Goal: Information Seeking & Learning: Learn about a topic

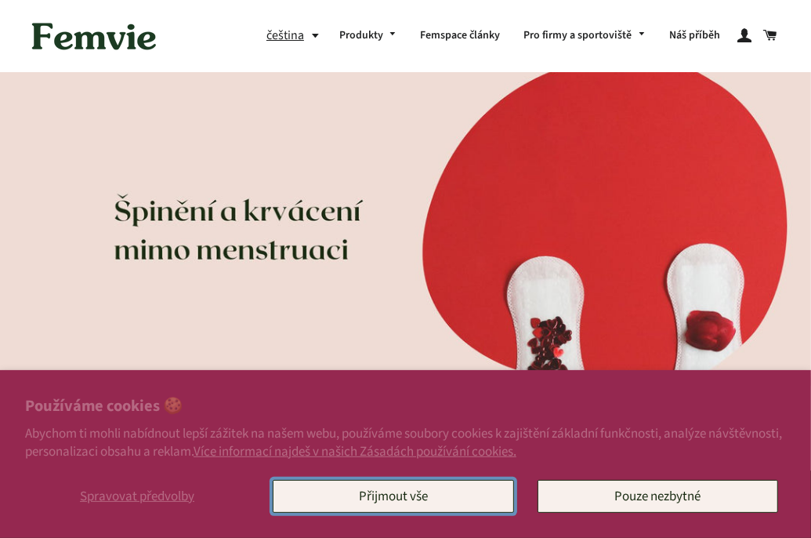
click at [413, 488] on button "Přijmout vše" at bounding box center [393, 496] width 241 height 33
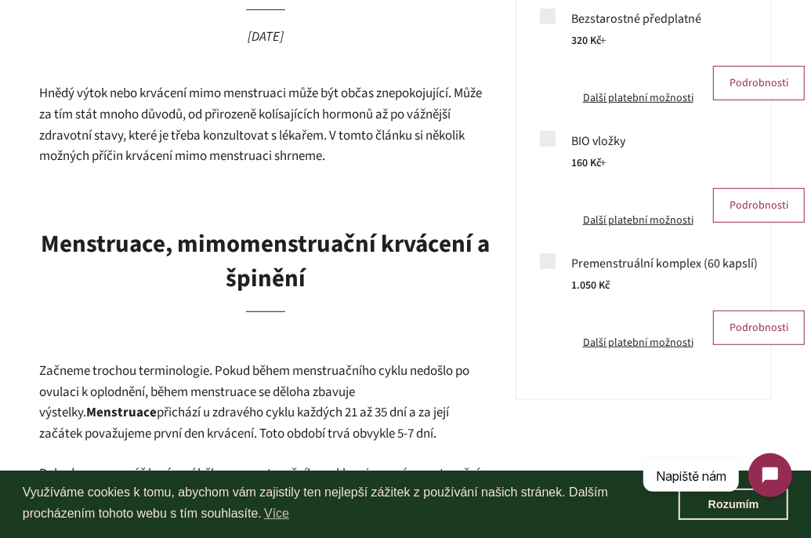
scroll to position [519, 0]
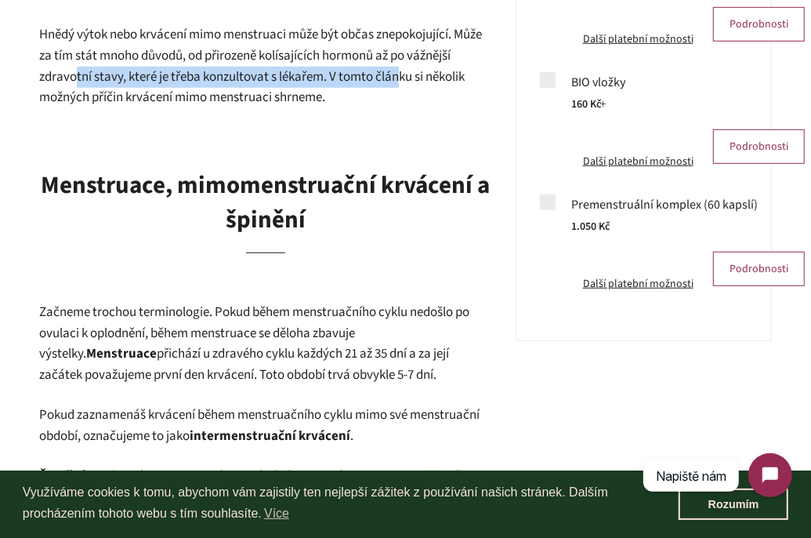
drag, startPoint x: 190, startPoint y: 77, endPoint x: 400, endPoint y: 69, distance: 210.1
click at [400, 69] on p "Hnědý výtok nebo krvácení mimo menstruaci může být občas znepokojující. Může za…" at bounding box center [265, 65] width 453 height 83
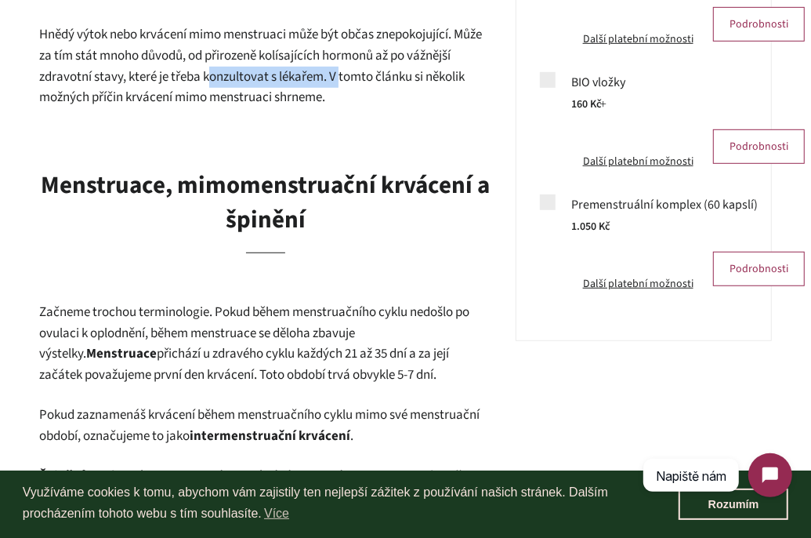
drag, startPoint x: 300, startPoint y: 69, endPoint x: 167, endPoint y: 69, distance: 133.2
click at [193, 69] on p "Hnědý výtok nebo krvácení mimo menstruaci může být občas znepokojující. Může za…" at bounding box center [265, 65] width 453 height 83
click at [147, 67] on p "Hnědý výtok nebo krvácení mimo menstruaci může být občas znepokojující. Může za…" at bounding box center [265, 65] width 453 height 83
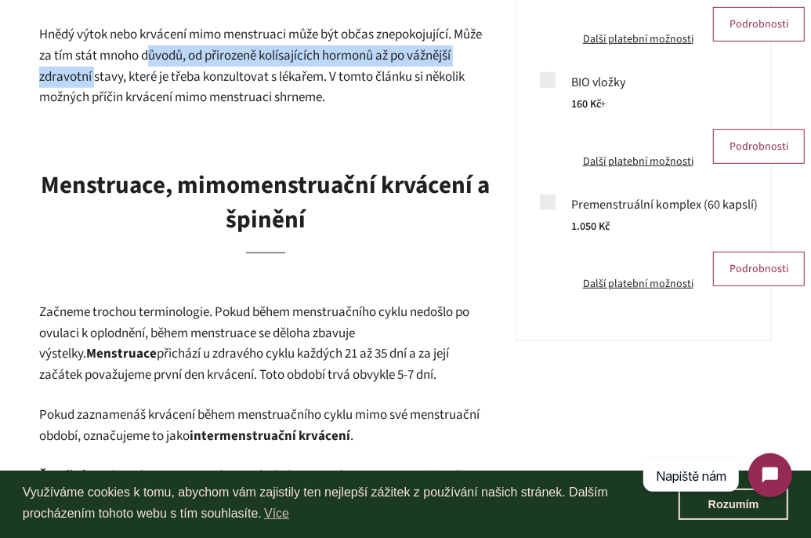
drag, startPoint x: 93, startPoint y: 71, endPoint x: 167, endPoint y: 47, distance: 77.3
click at [166, 47] on p "Hnědý výtok nebo krvácení mimo menstruaci může být občas znepokojující. Může za…" at bounding box center [265, 65] width 453 height 83
click at [167, 47] on p "Hnědý výtok nebo krvácení mimo menstruaci může být občas znepokojující. Může za…" at bounding box center [265, 65] width 453 height 83
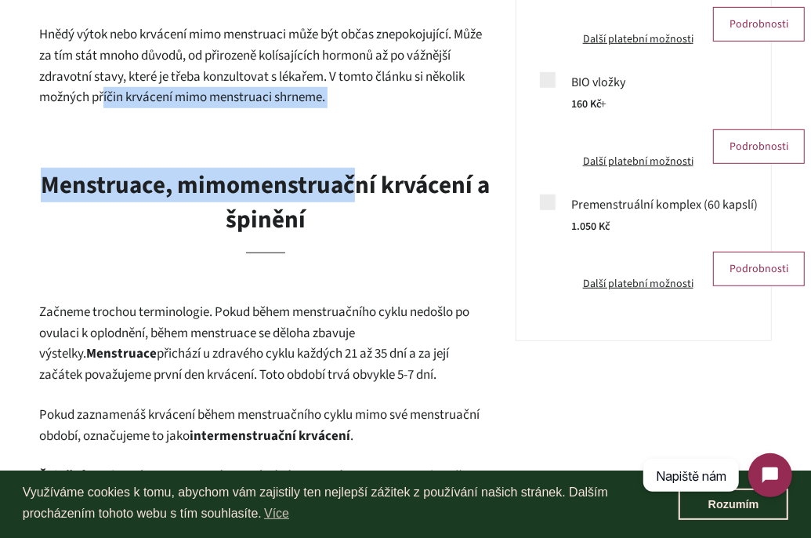
drag, startPoint x: 104, startPoint y: 92, endPoint x: 353, endPoint y: 108, distance: 249.7
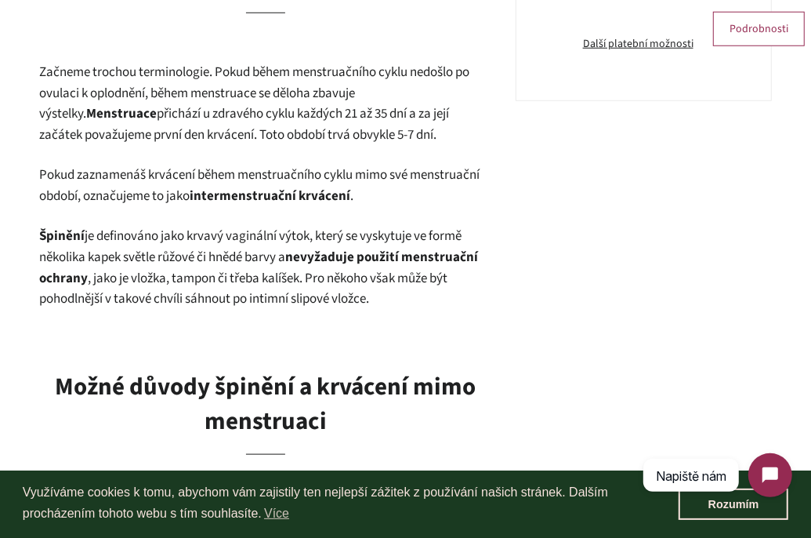
scroll to position [801, 0]
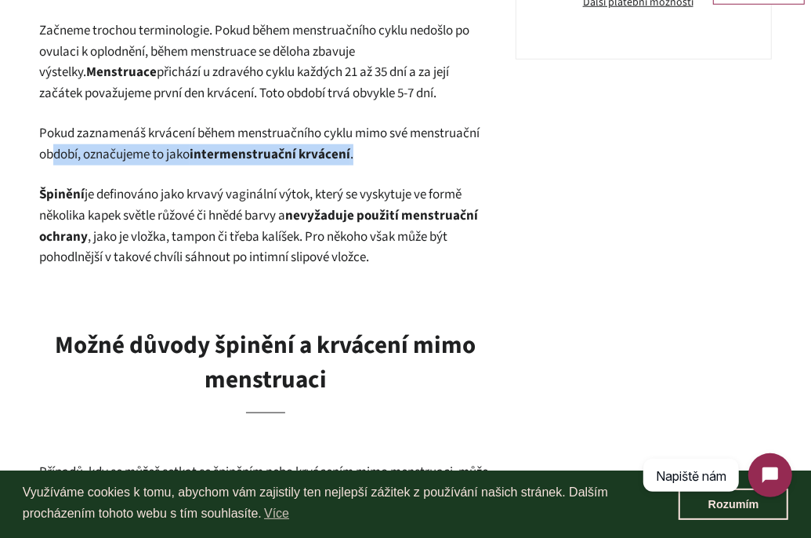
drag, startPoint x: 80, startPoint y: 158, endPoint x: 397, endPoint y: 157, distance: 317.3
click at [397, 158] on p "Pokud zaznamenáš krvácení během menstruačního cyklu mimo své menstruační období…" at bounding box center [265, 144] width 453 height 42
click at [397, 157] on p "Pokud zaznamenáš krvácení během menstruačního cyklu mimo své menstruační období…" at bounding box center [265, 144] width 453 height 42
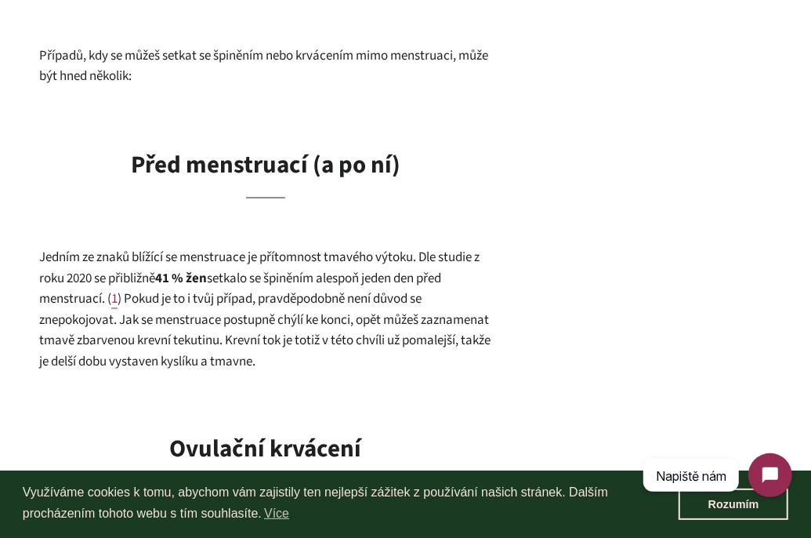
scroll to position [1328, 0]
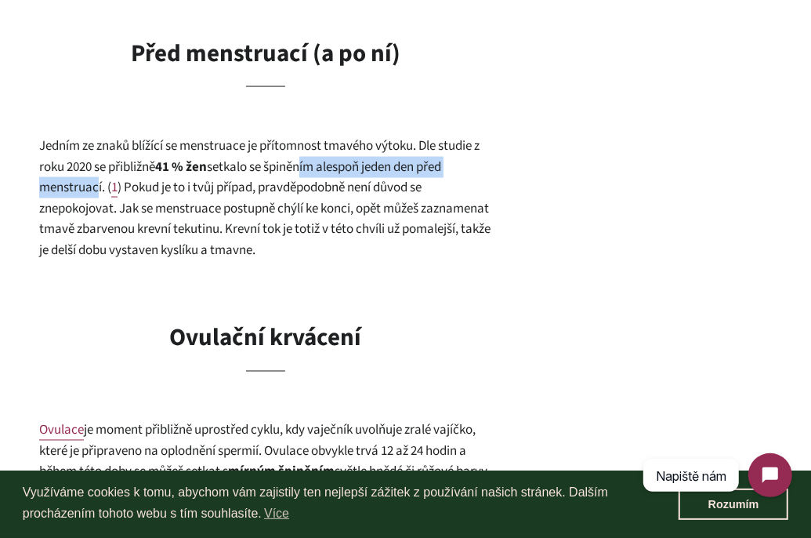
drag, startPoint x: 166, startPoint y: 179, endPoint x: 318, endPoint y: 179, distance: 152.0
click at [308, 176] on p "Jedním ze znaků blížící se menstruace je přítomnost tmavého výtoku. Dle studie …" at bounding box center [265, 198] width 453 height 125
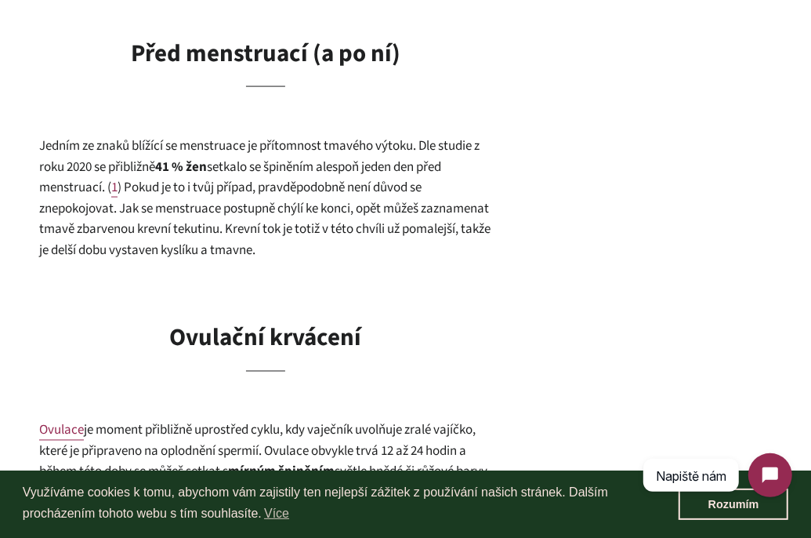
click at [319, 179] on span ") Pokud je to i tvůj případ, pravděpodobně není důvod se znepokojovat. Jak se m…" at bounding box center [264, 218] width 451 height 81
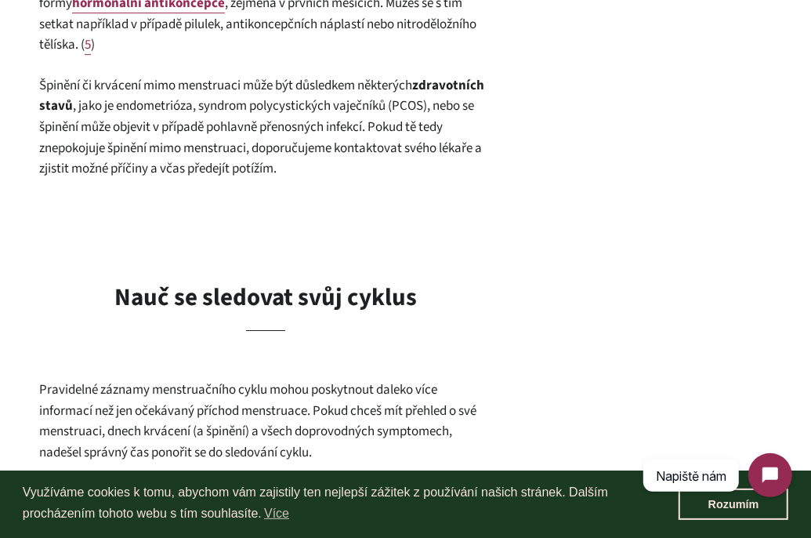
scroll to position [2859, 0]
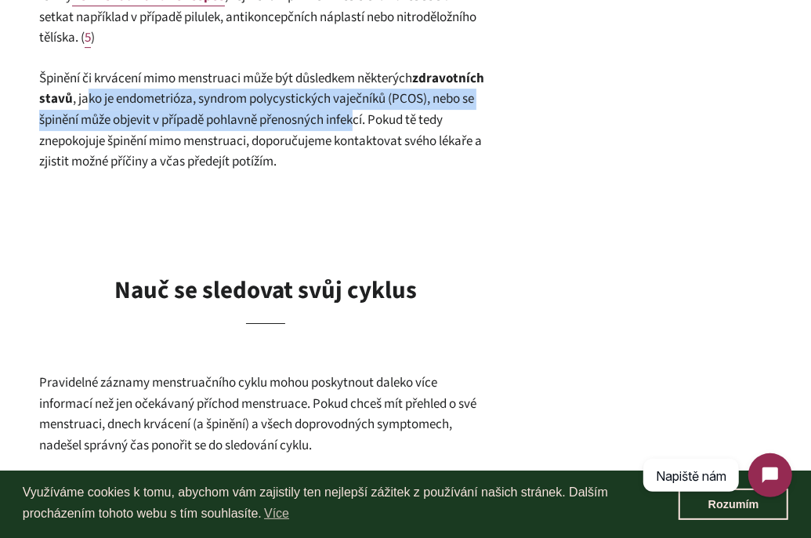
drag, startPoint x: 239, startPoint y: 101, endPoint x: 454, endPoint y: 111, distance: 215.7
click at [454, 111] on span ", jako je endometrióza, syndrom polycystických vaječníků (PCOS), nebo se špiněn…" at bounding box center [260, 129] width 443 height 81
drag, startPoint x: 342, startPoint y: 108, endPoint x: 60, endPoint y: 95, distance: 281.6
click at [89, 92] on p "Špinění či krvácení mimo menstruaci může být důsledkem některých zdravotních st…" at bounding box center [265, 120] width 453 height 104
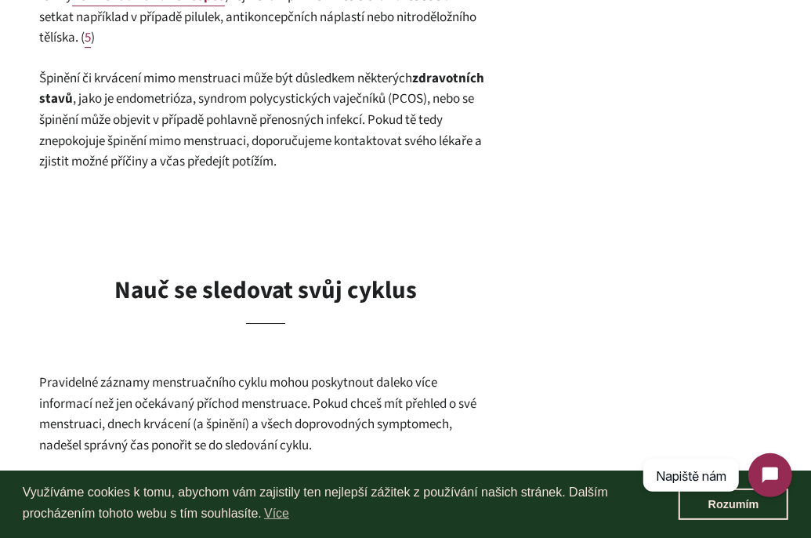
click at [60, 95] on b "zdravotních stavů" at bounding box center [261, 89] width 445 height 40
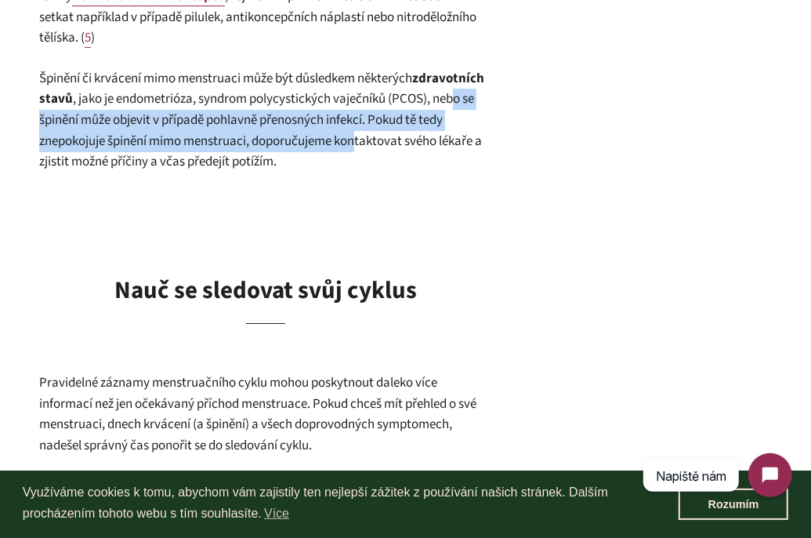
drag, startPoint x: 111, startPoint y: 115, endPoint x: 459, endPoint y: 143, distance: 349.0
click at [458, 141] on span ", jako je endometrióza, syndrom polycystických vaječníků (PCOS), nebo se špiněn…" at bounding box center [260, 129] width 443 height 81
click at [459, 143] on span ", jako je endometrióza, syndrom polycystických vaječníků (PCOS), nebo se špiněn…" at bounding box center [260, 129] width 443 height 81
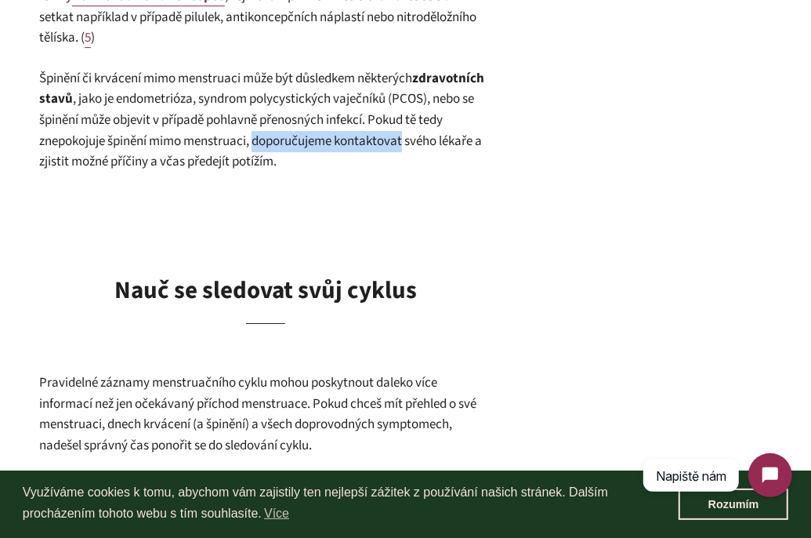
drag, startPoint x: 379, startPoint y: 145, endPoint x: 263, endPoint y: 145, distance: 116.0
click at [263, 145] on span ", jako je endometrióza, syndrom polycystických vaječníků (PCOS), nebo se špiněn…" at bounding box center [260, 129] width 443 height 81
click at [235, 144] on span ", jako je endometrióza, syndrom polycystických vaječníků (PCOS), nebo se špiněn…" at bounding box center [260, 129] width 443 height 81
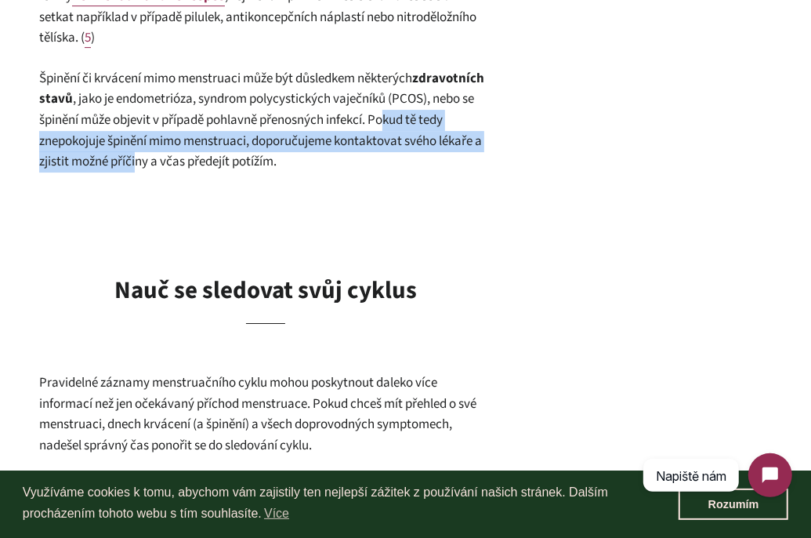
drag, startPoint x: 60, startPoint y: 140, endPoint x: 271, endPoint y: 154, distance: 212.0
click at [262, 152] on span ", jako je endometrióza, syndrom polycystických vaječníků (PCOS), nebo se špiněn…" at bounding box center [260, 129] width 443 height 81
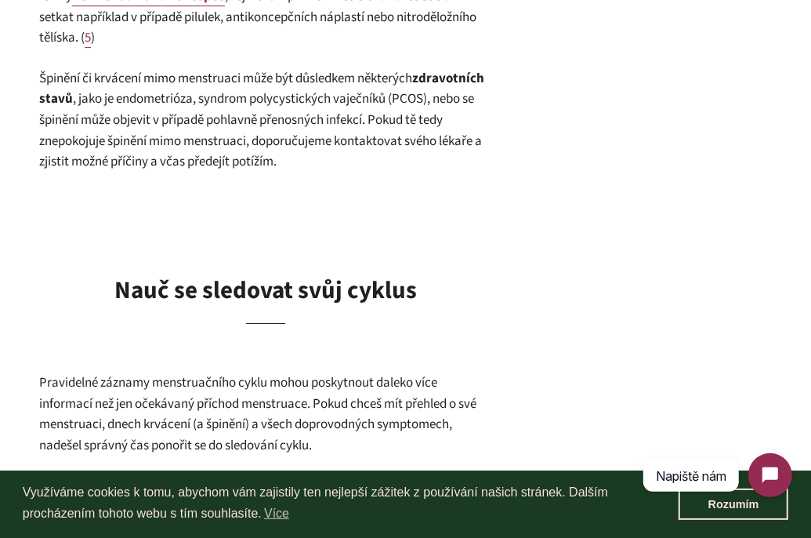
click at [417, 158] on p "Špinění či krvácení mimo menstruaci může být důsledkem některých zdravotních st…" at bounding box center [265, 120] width 453 height 104
drag, startPoint x: 220, startPoint y: 168, endPoint x: 211, endPoint y: 169, distance: 9.4
click at [215, 168] on span ", jako je endometrióza, syndrom polycystických vaječníků (PCOS), nebo se špiněn…" at bounding box center [260, 129] width 443 height 81
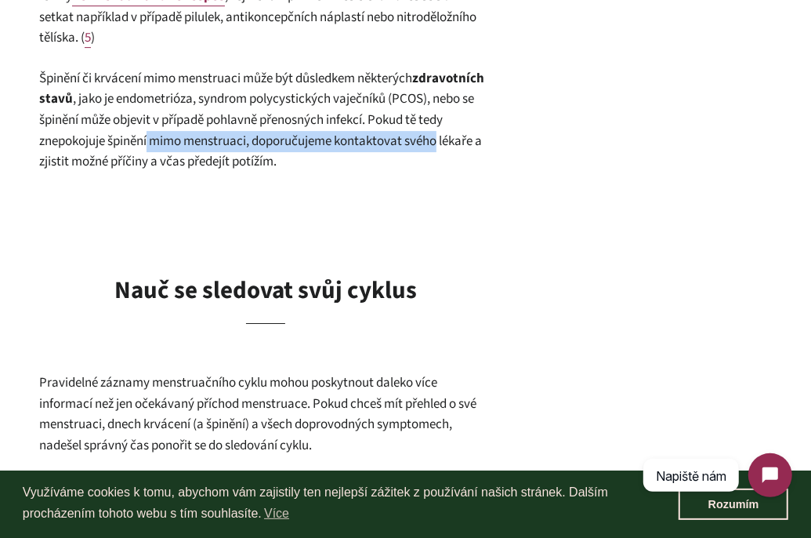
drag, startPoint x: 71, startPoint y: 162, endPoint x: 298, endPoint y: 150, distance: 227.6
click at [295, 150] on p "Špinění či krvácení mimo menstruaci může být důsledkem některých zdravotních st…" at bounding box center [265, 120] width 453 height 104
click at [311, 149] on p "Špinění či krvácení mimo menstruaci může být důsledkem některých zdravotních st…" at bounding box center [265, 120] width 453 height 104
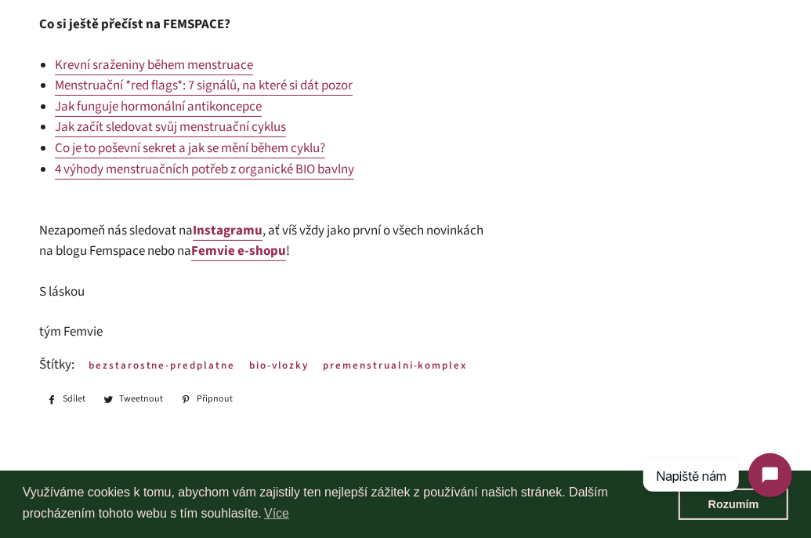
scroll to position [538, 0]
